Goal: Task Accomplishment & Management: Use online tool/utility

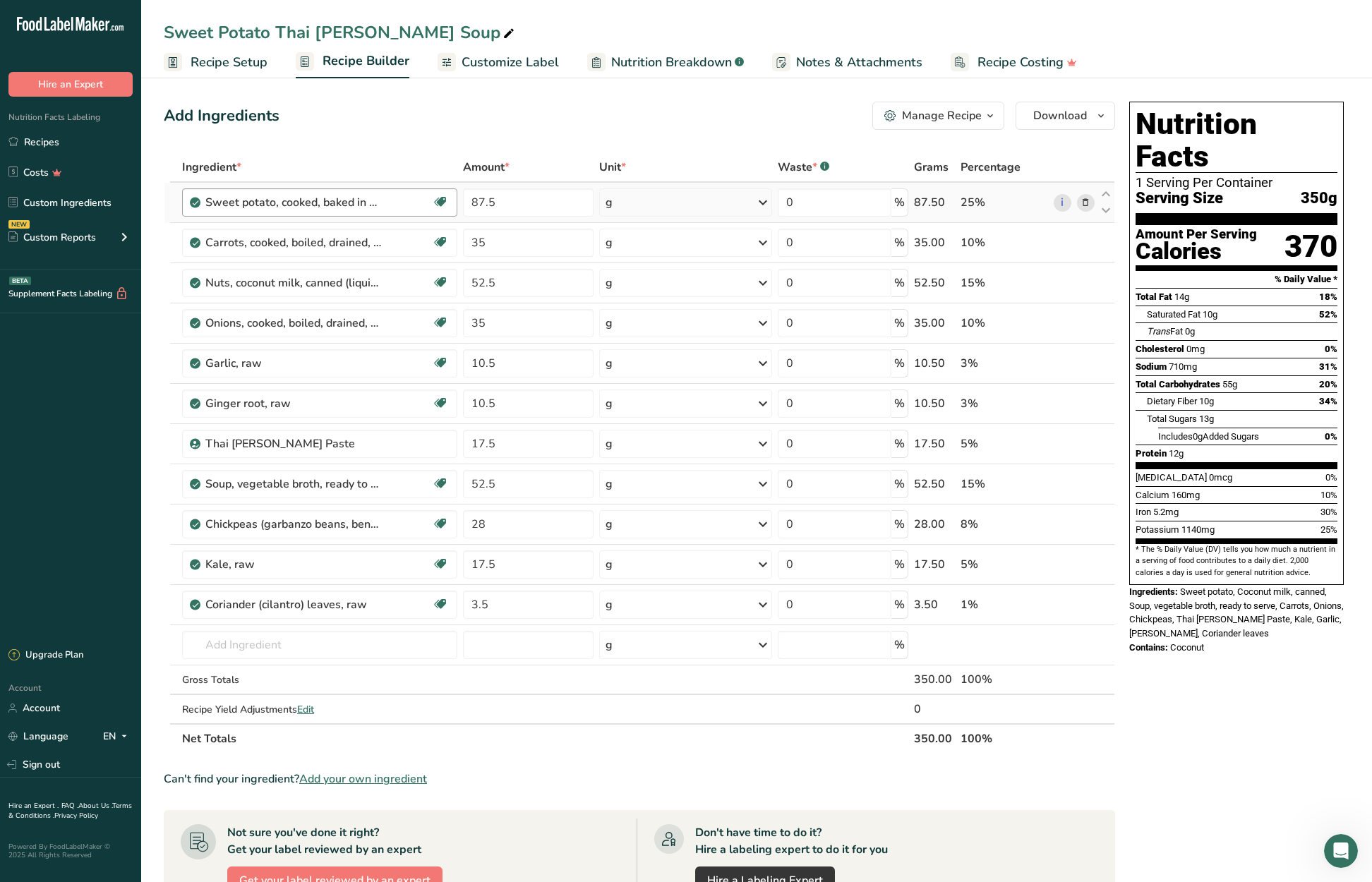
drag, startPoint x: 41, startPoint y: 137, endPoint x: 440, endPoint y: 190, distance: 402.5
click at [42, 137] on link "Recipes" at bounding box center [70, 142] width 141 height 27
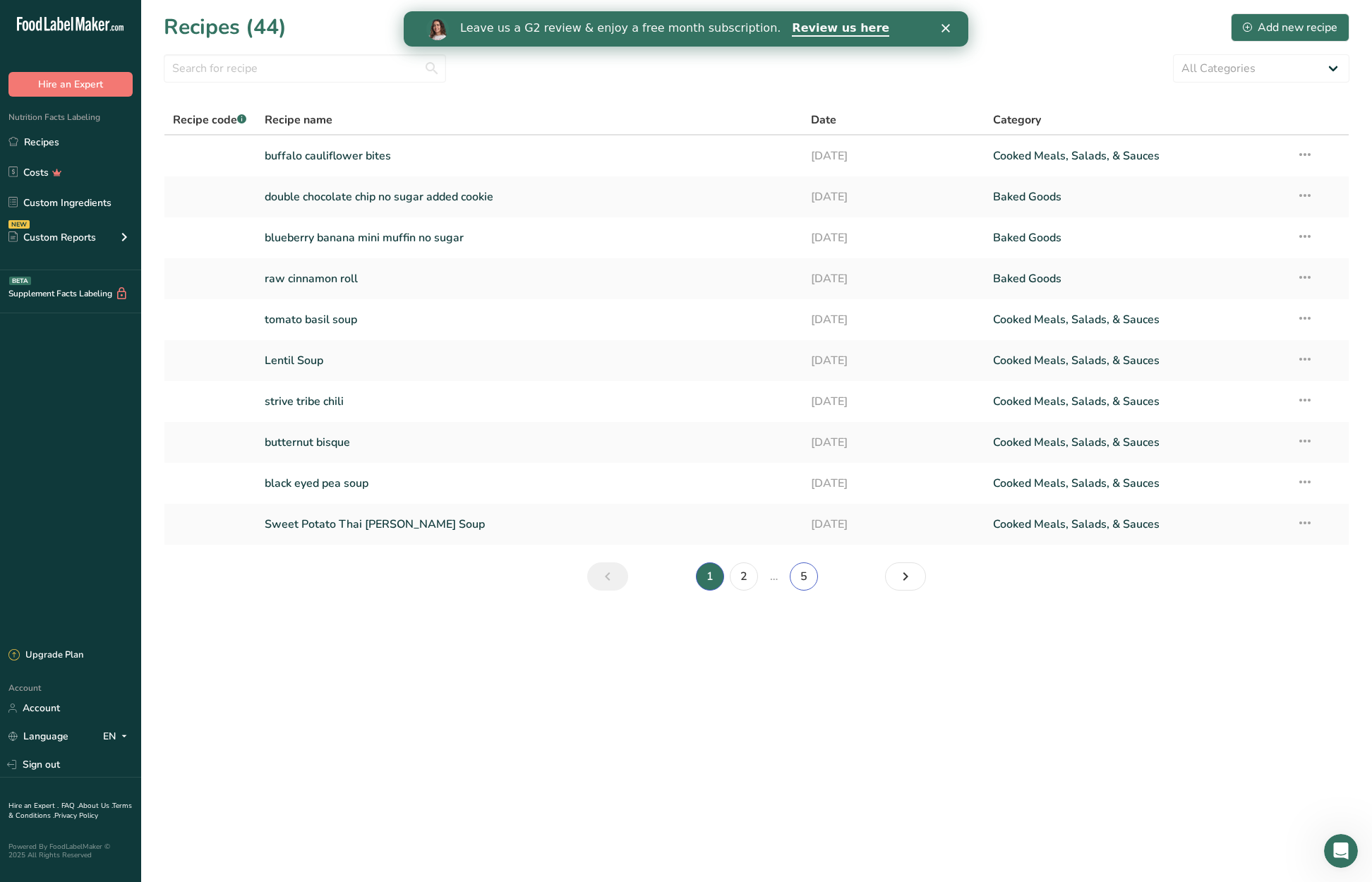
click at [806, 575] on link "5" at bounding box center [803, 575] width 28 height 28
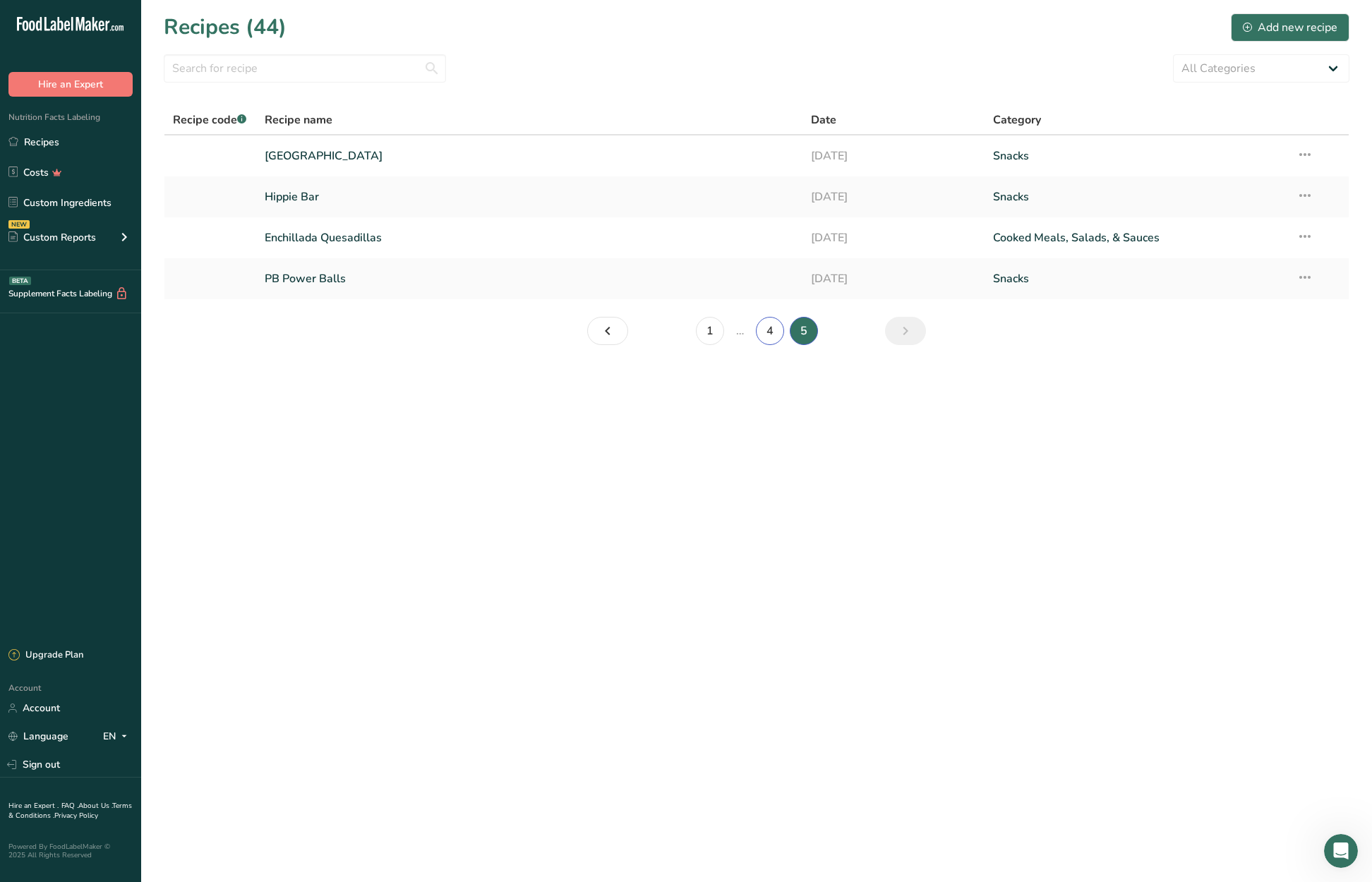
click at [767, 328] on link "4" at bounding box center [769, 331] width 28 height 28
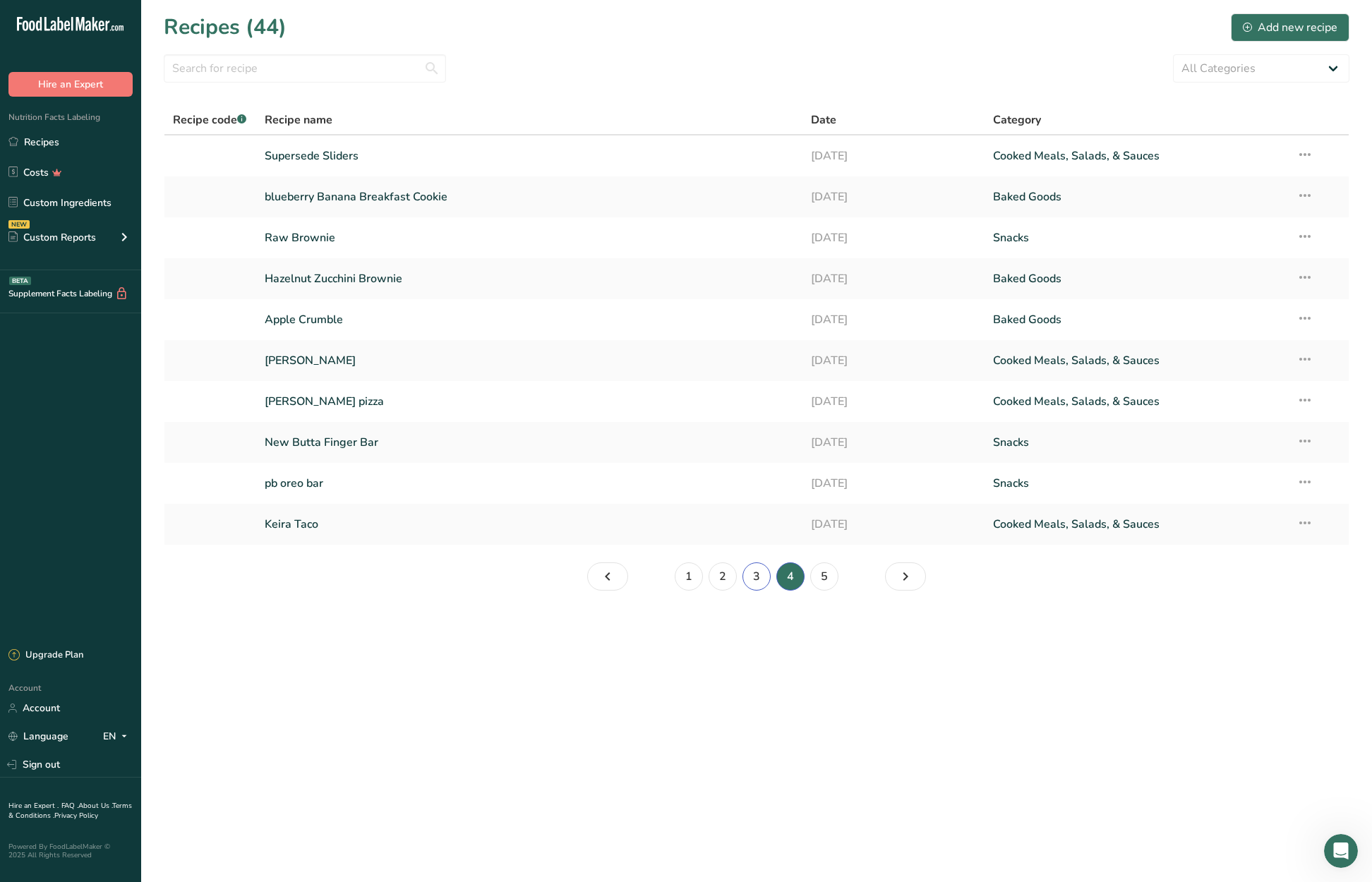
click at [760, 577] on link "3" at bounding box center [756, 575] width 28 height 28
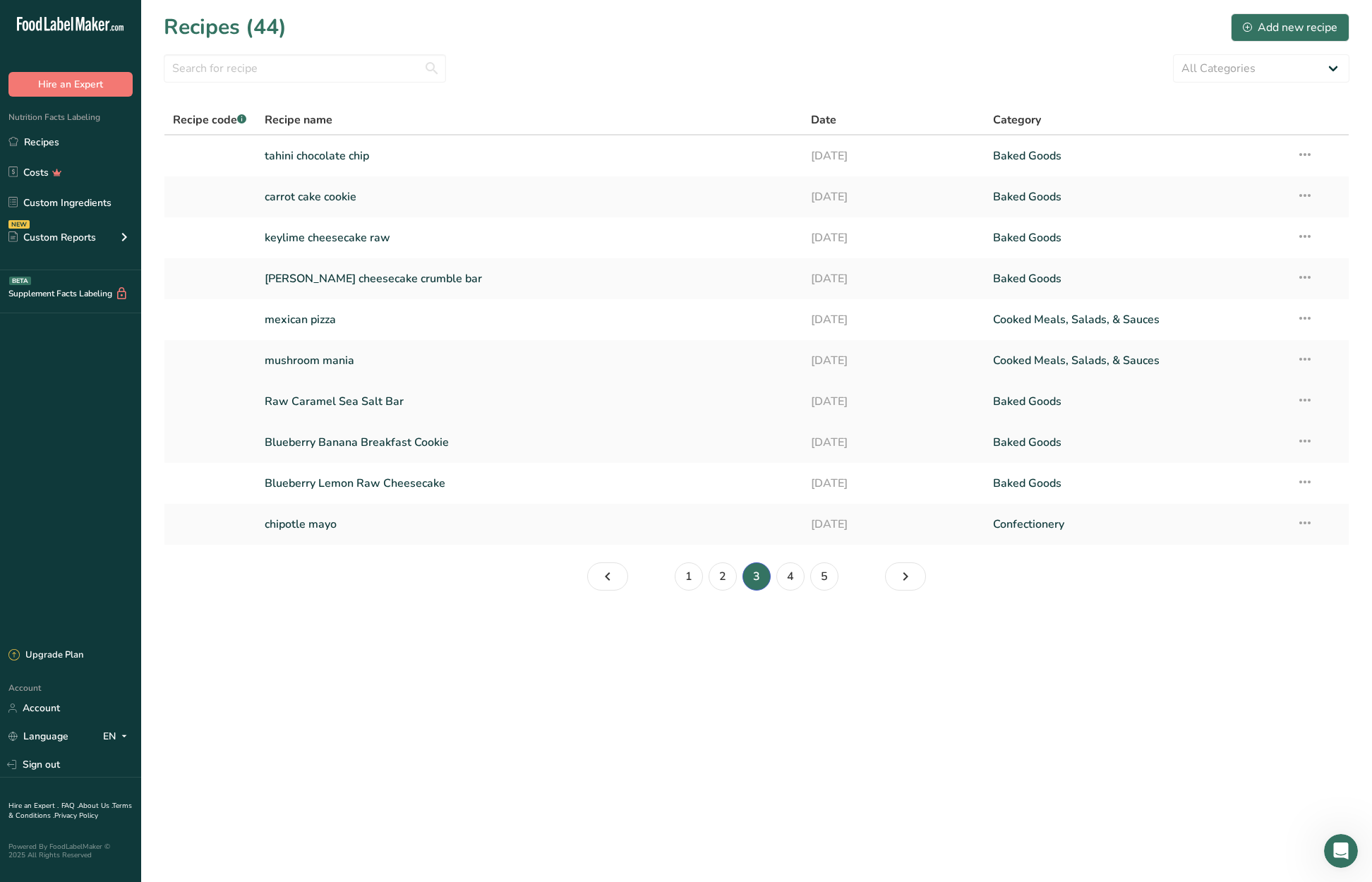
click at [409, 397] on link "Raw Caramel Sea Salt Bar" at bounding box center [528, 401] width 529 height 30
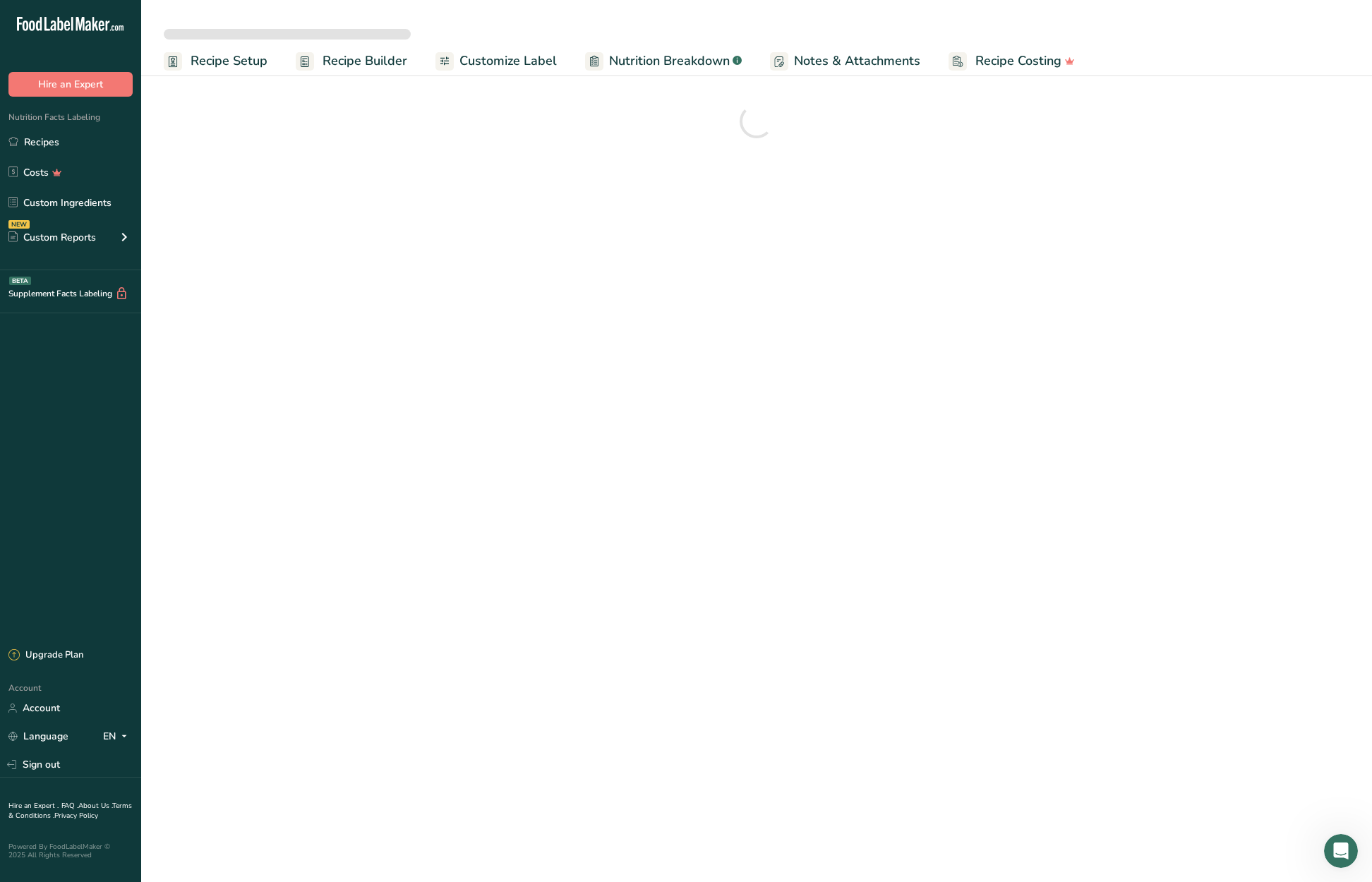
click at [207, 63] on span "Recipe Setup" at bounding box center [229, 61] width 77 height 19
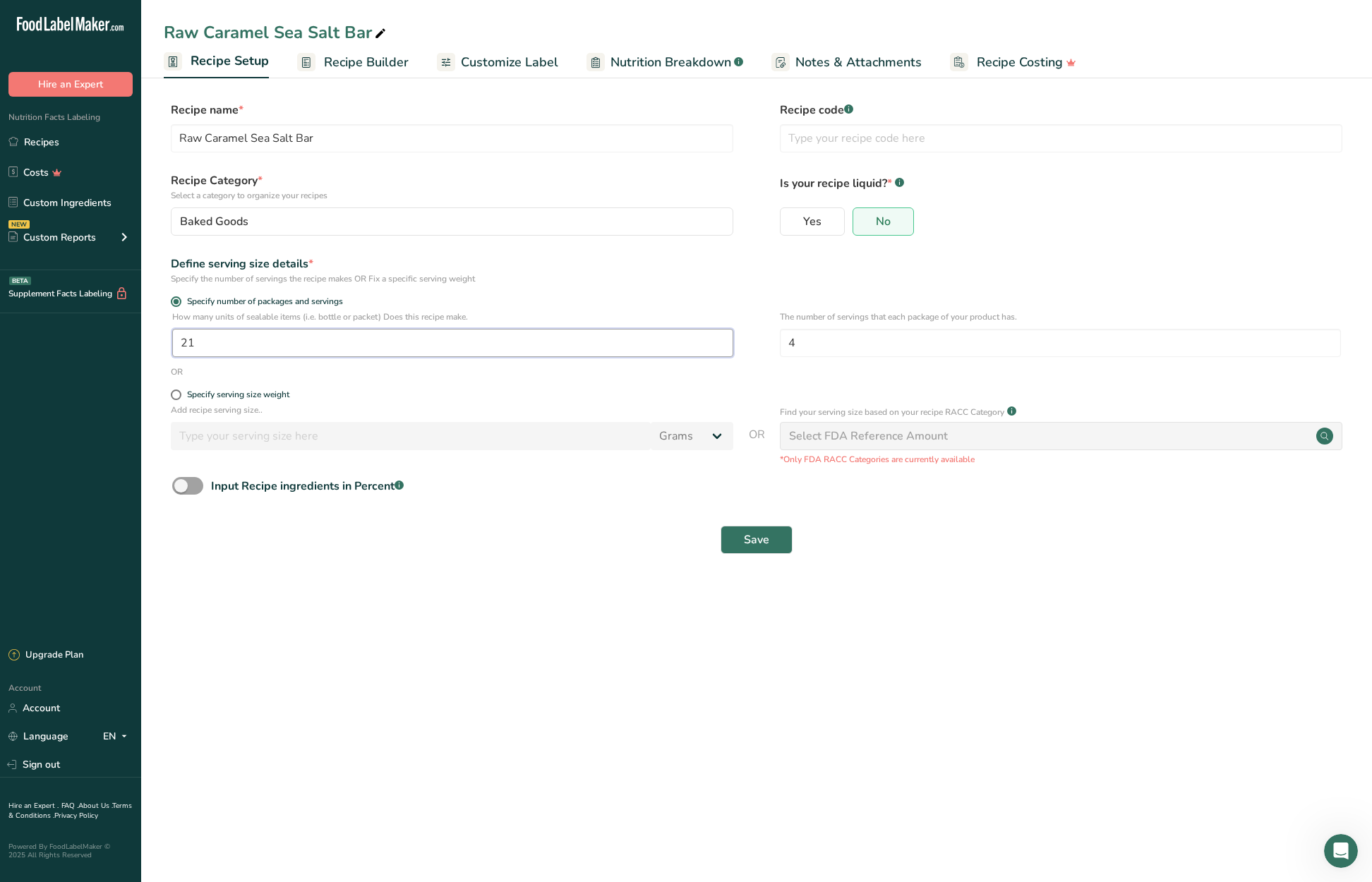
click at [216, 349] on input "21" at bounding box center [453, 342] width 561 height 28
type input "28"
click at [775, 539] on button "Save" at bounding box center [756, 539] width 72 height 28
